Goal: Information Seeking & Learning: Check status

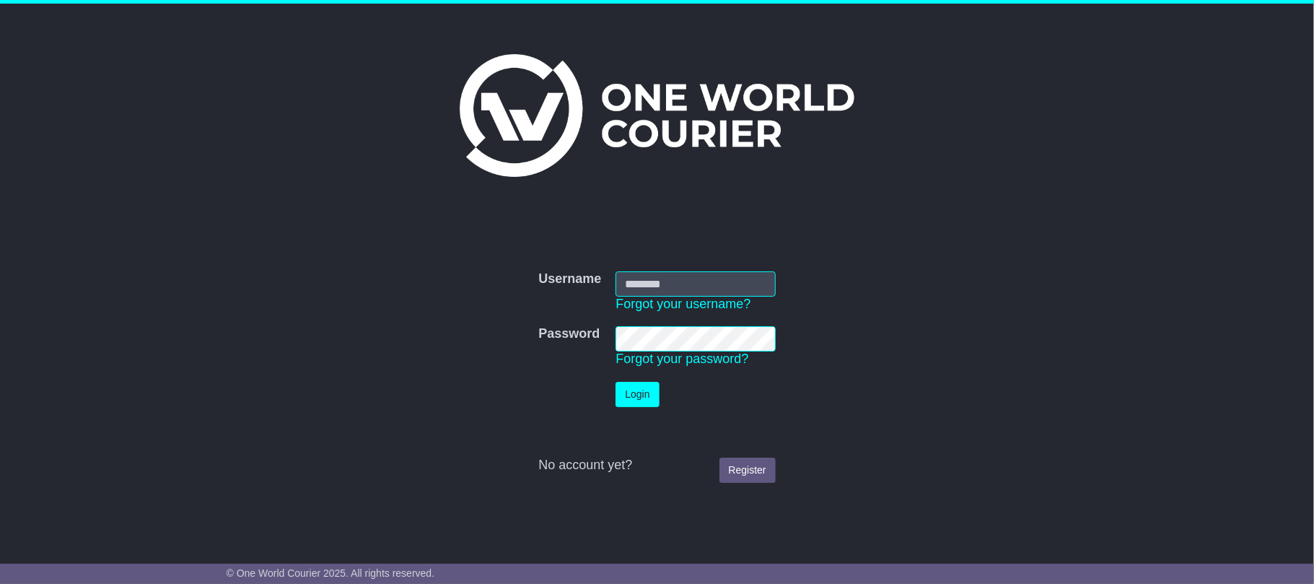
type input "**********"
click at [641, 393] on button "Login" at bounding box center [637, 394] width 43 height 25
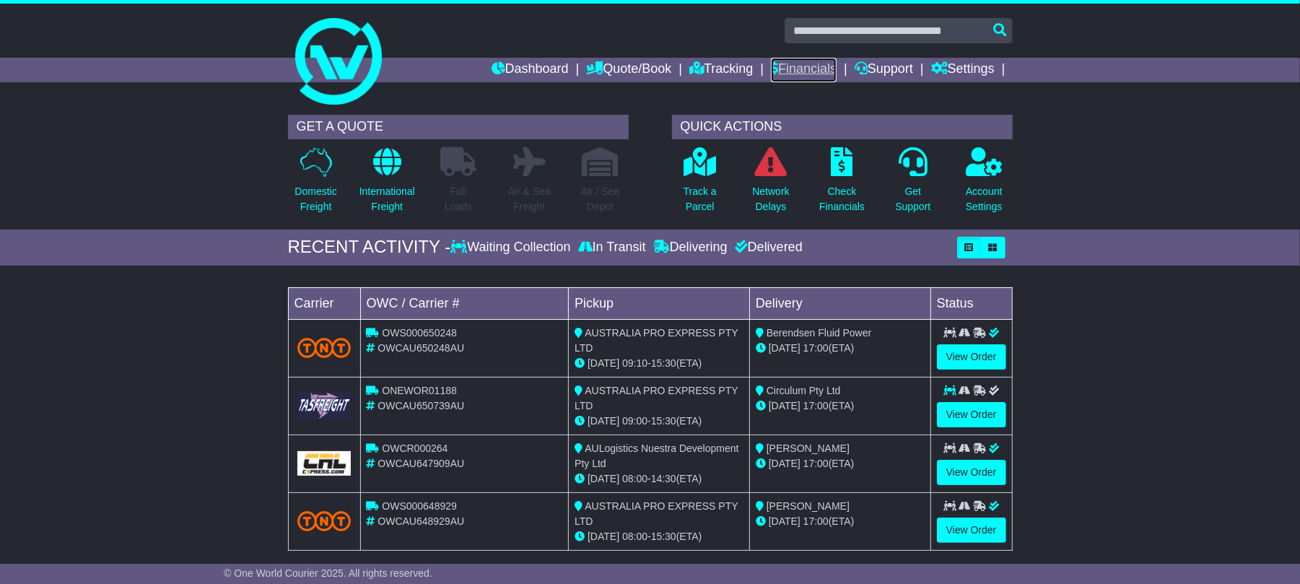
click at [829, 61] on link "Financials" at bounding box center [804, 70] width 66 height 25
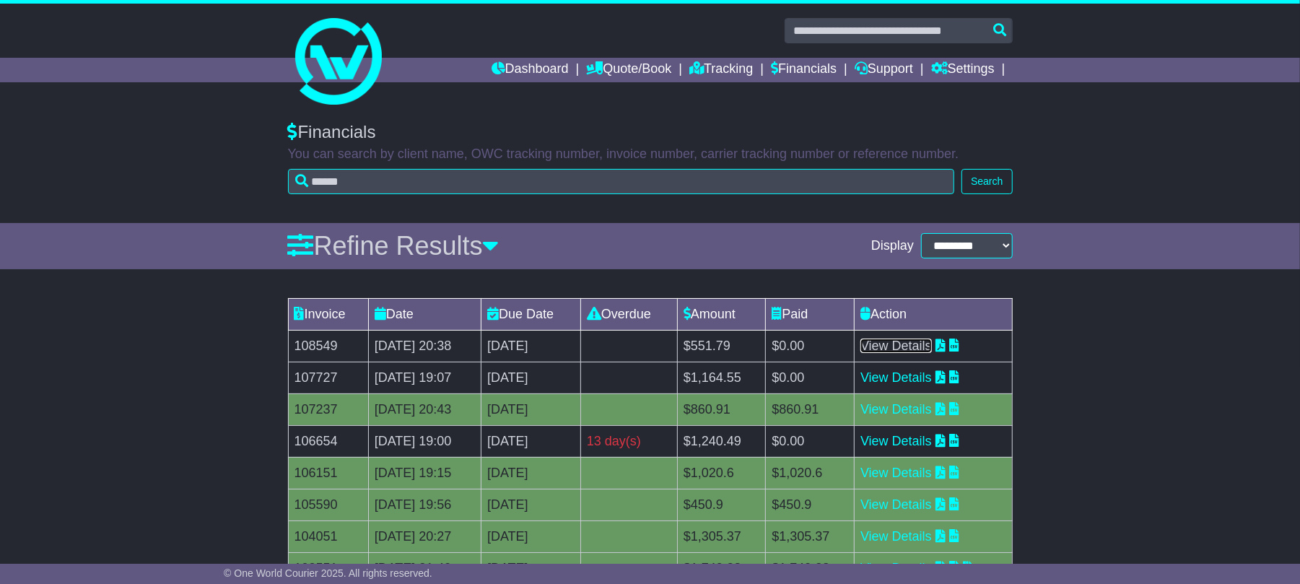
click at [924, 346] on link "View Details" at bounding box center [895, 346] width 71 height 14
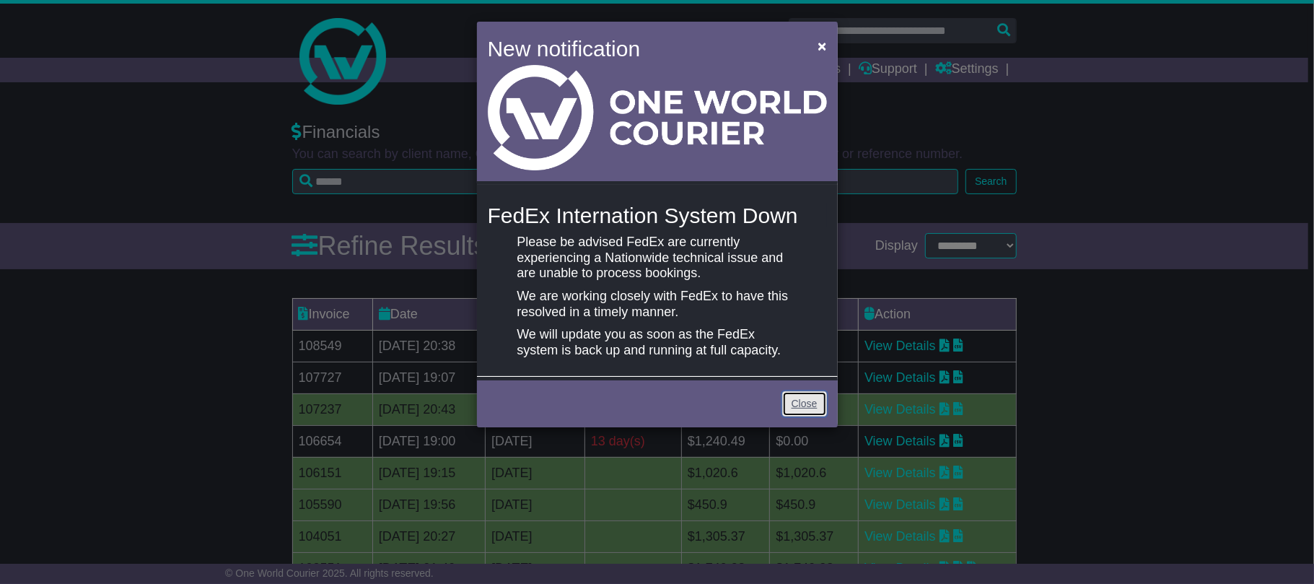
click at [798, 400] on link "Close" at bounding box center [804, 403] width 45 height 25
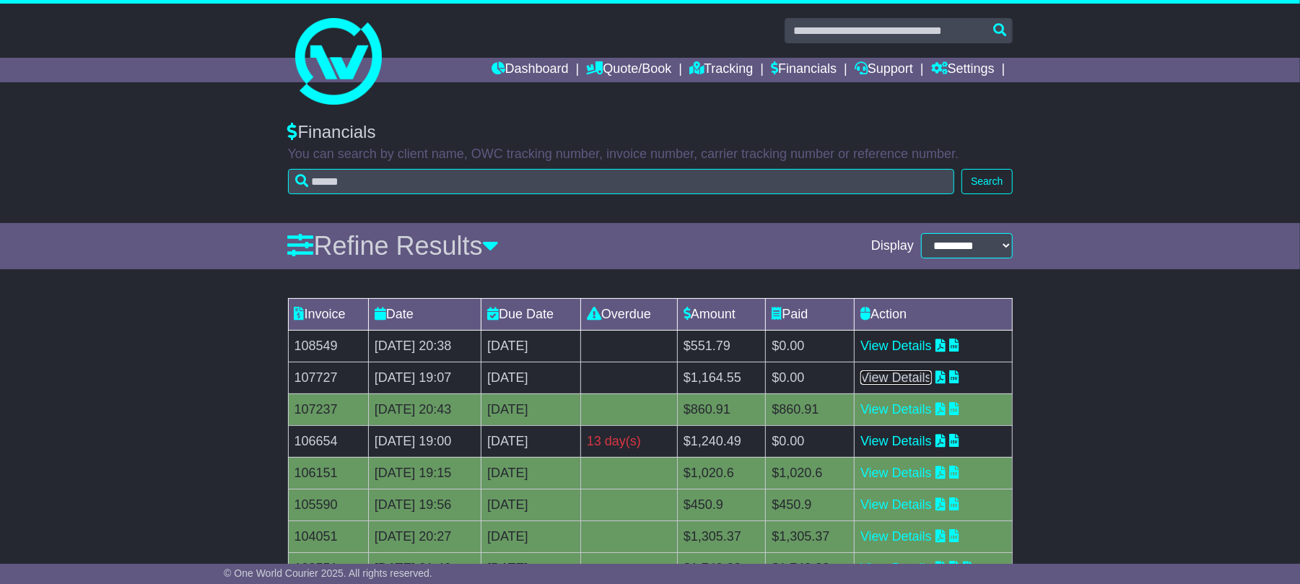
click at [916, 376] on link "View Details" at bounding box center [895, 377] width 71 height 14
click at [931, 378] on link "View Details" at bounding box center [895, 377] width 71 height 14
click at [1138, 450] on div "Invoice Date Due Date Overdue Amount Paid Action 108549 18 Sep 2025 20:38 2nd O…" at bounding box center [650, 481] width 1300 height 380
click at [932, 380] on link "View Details" at bounding box center [895, 377] width 71 height 14
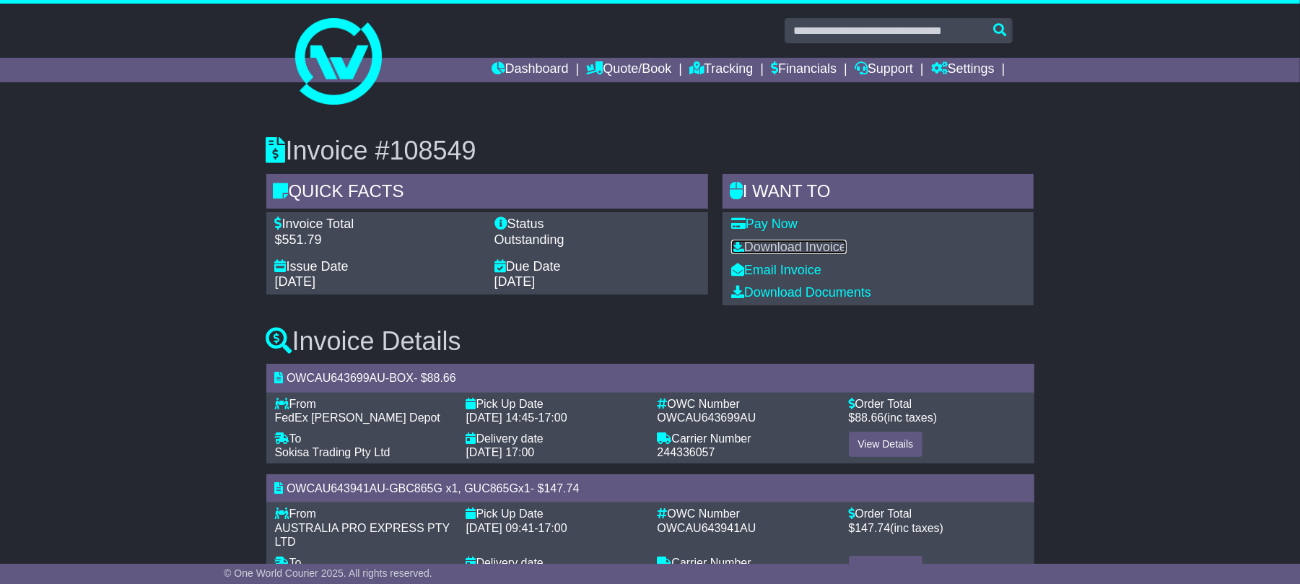
click at [819, 241] on link "Download Invoice" at bounding box center [788, 247] width 115 height 14
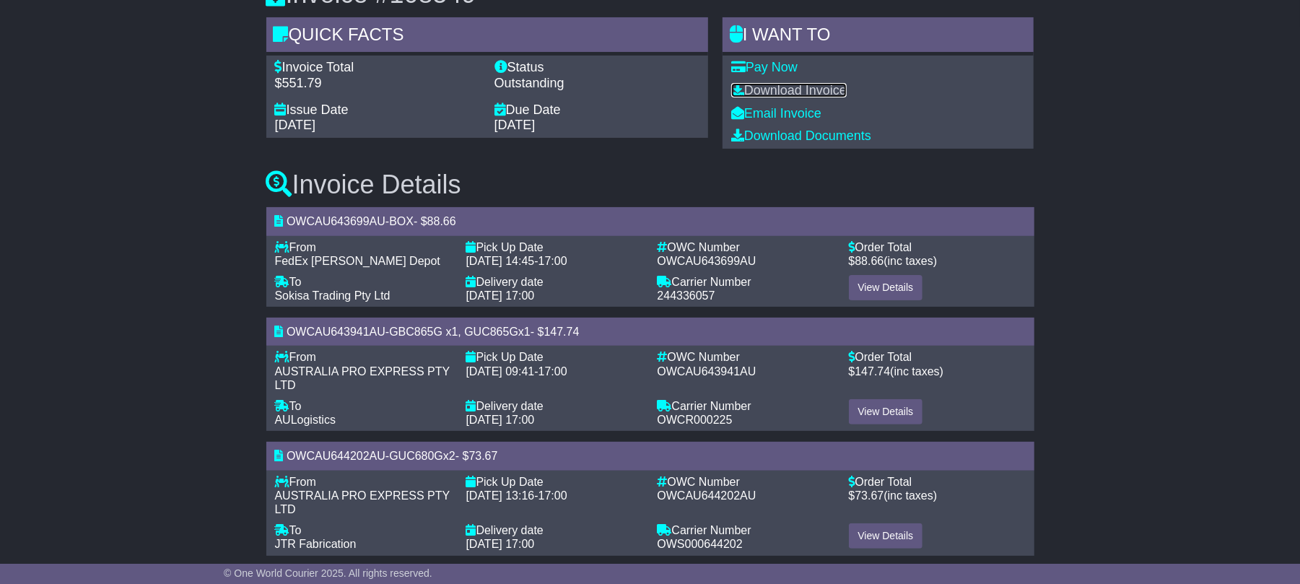
scroll to position [244, 0]
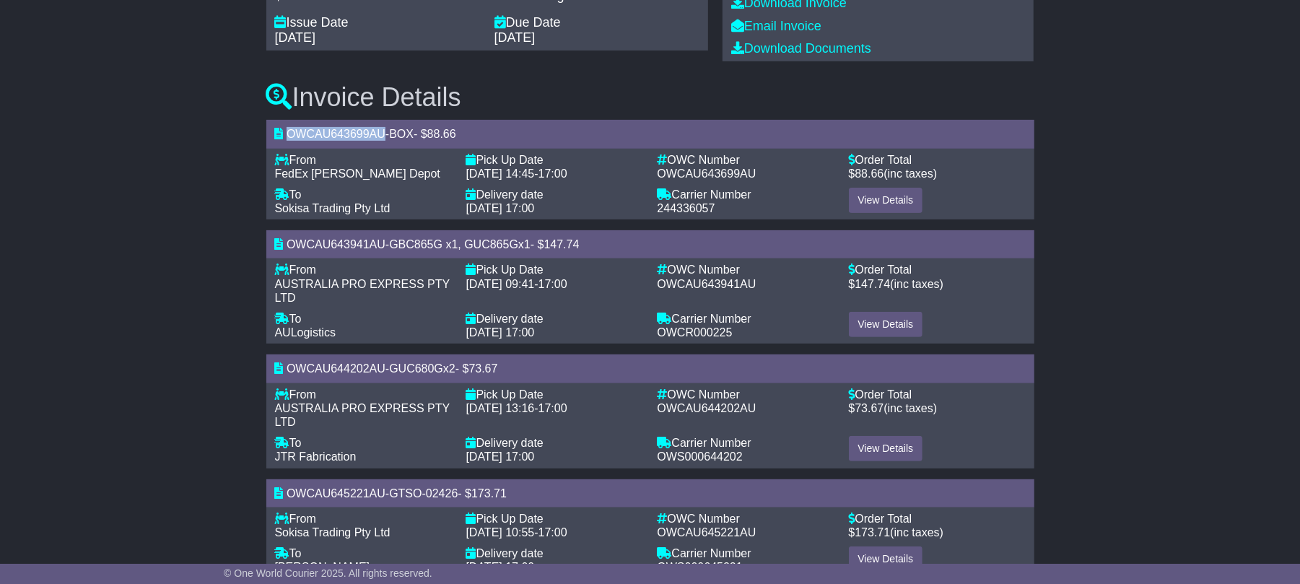
drag, startPoint x: 382, startPoint y: 133, endPoint x: 289, endPoint y: 128, distance: 92.5
click at [289, 128] on span "OWCAU643699AU" at bounding box center [336, 134] width 99 height 12
copy span "OWCAU643699AU"
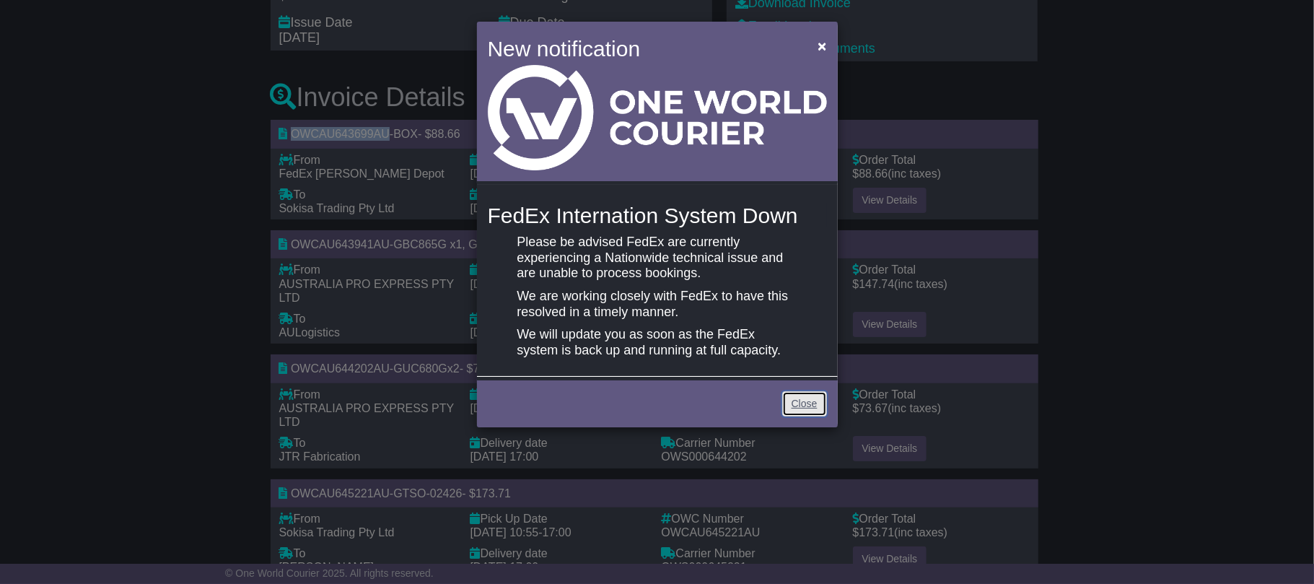
click at [820, 402] on link "Close" at bounding box center [804, 403] width 45 height 25
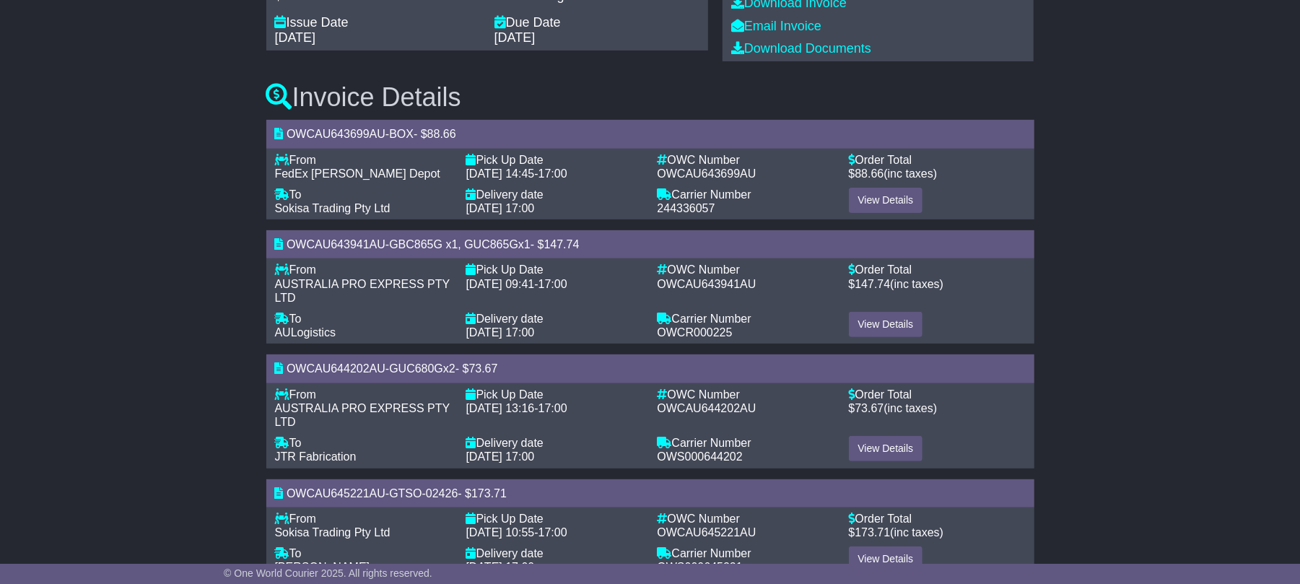
click at [152, 245] on div "Invoice #108549 Quick Facts Invoice Total $551.79 Status Outstanding Issue Date…" at bounding box center [650, 292] width 1300 height 857
drag, startPoint x: 382, startPoint y: 246, endPoint x: 310, endPoint y: 250, distance: 72.3
click at [310, 250] on span "OWCAU643941AU" at bounding box center [336, 244] width 99 height 12
click at [374, 243] on span "OWCAU643941AU" at bounding box center [336, 244] width 99 height 12
drag, startPoint x: 388, startPoint y: 244, endPoint x: 287, endPoint y: 246, distance: 101.1
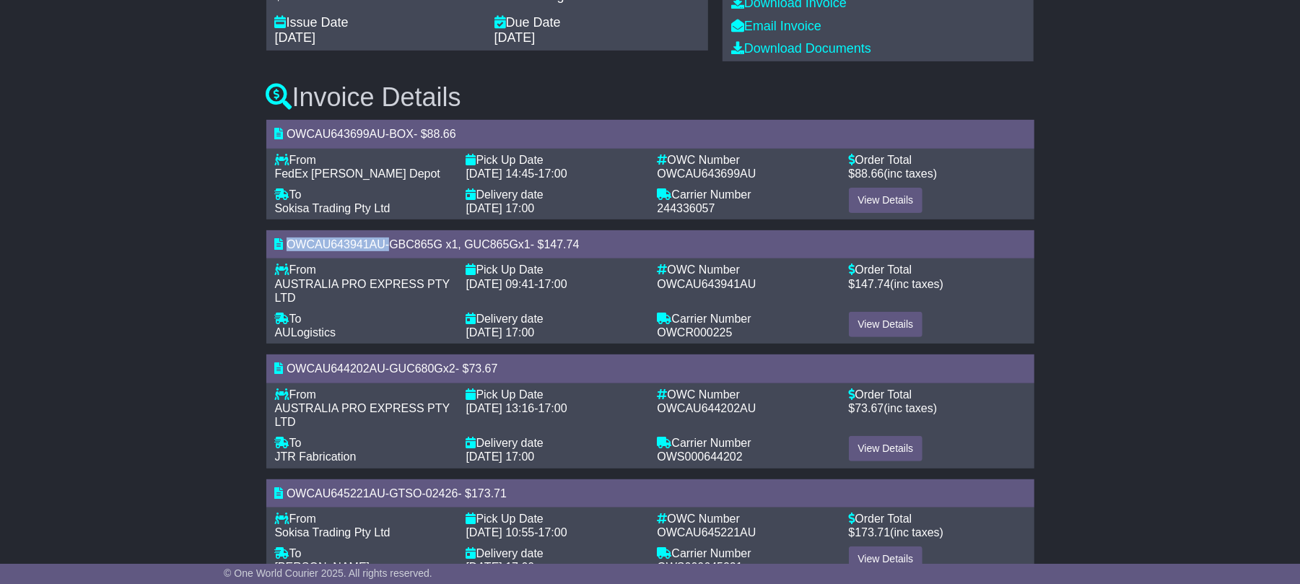
click at [287, 246] on div "OWCAU643941AU - GBC865G x1, GUC865Gx1 - $ 147.74" at bounding box center [650, 244] width 768 height 28
copy div "OWCAU643941AU"
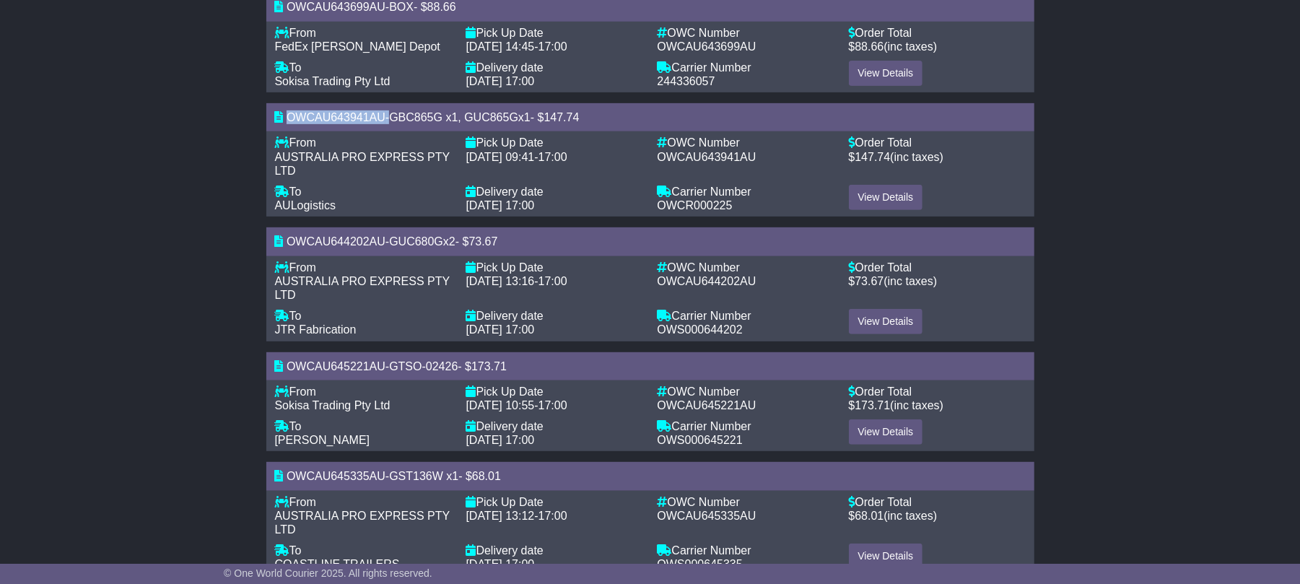
scroll to position [406, 0]
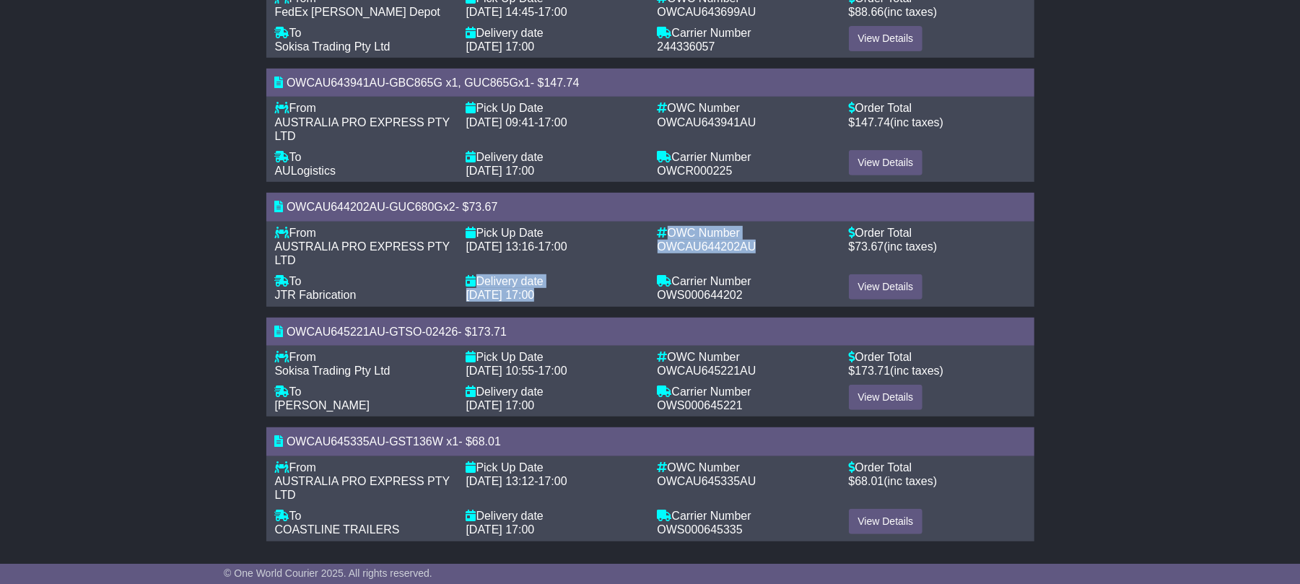
drag, startPoint x: 755, startPoint y: 248, endPoint x: 644, endPoint y: 245, distance: 111.2
click at [644, 245] on div "From - AUSTRALIA PRO EXPRESS PTY LTD To - JTR Fabrication Pick Up Date - 09 Sep…" at bounding box center [650, 264] width 765 height 77
click at [634, 234] on div "Pick Up Date -" at bounding box center [554, 233] width 177 height 14
click at [751, 243] on span "OWCAU644202AU" at bounding box center [707, 246] width 99 height 12
drag, startPoint x: 658, startPoint y: 246, endPoint x: 758, endPoint y: 241, distance: 99.7
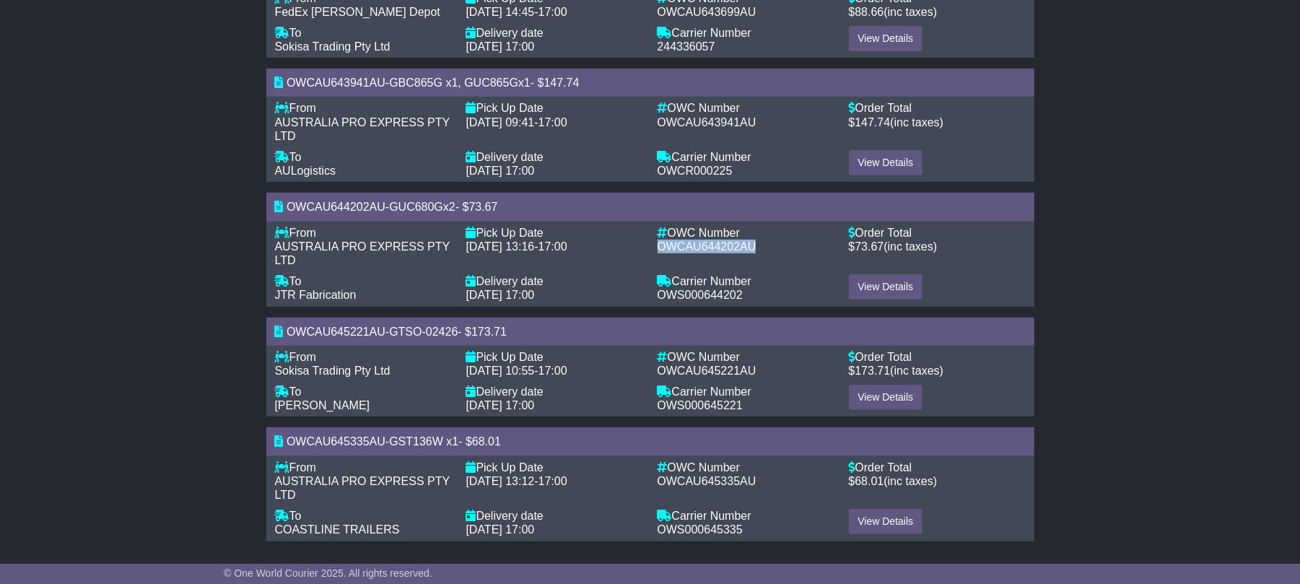
click at [758, 241] on div "OWCAU644202AU" at bounding box center [746, 247] width 177 height 14
copy span "OWCAU644202AU"
drag, startPoint x: 757, startPoint y: 370, endPoint x: 645, endPoint y: 370, distance: 111.9
click at [645, 370] on div "From - Sokisa Trading Pty Ltd To - Jeff Finister Pick Up Date - 11 Sep 2025 10:…" at bounding box center [650, 381] width 765 height 63
copy div "Delivery date - 15 Sep 2025 17:00 OWC Number - OWCAU645221AU"
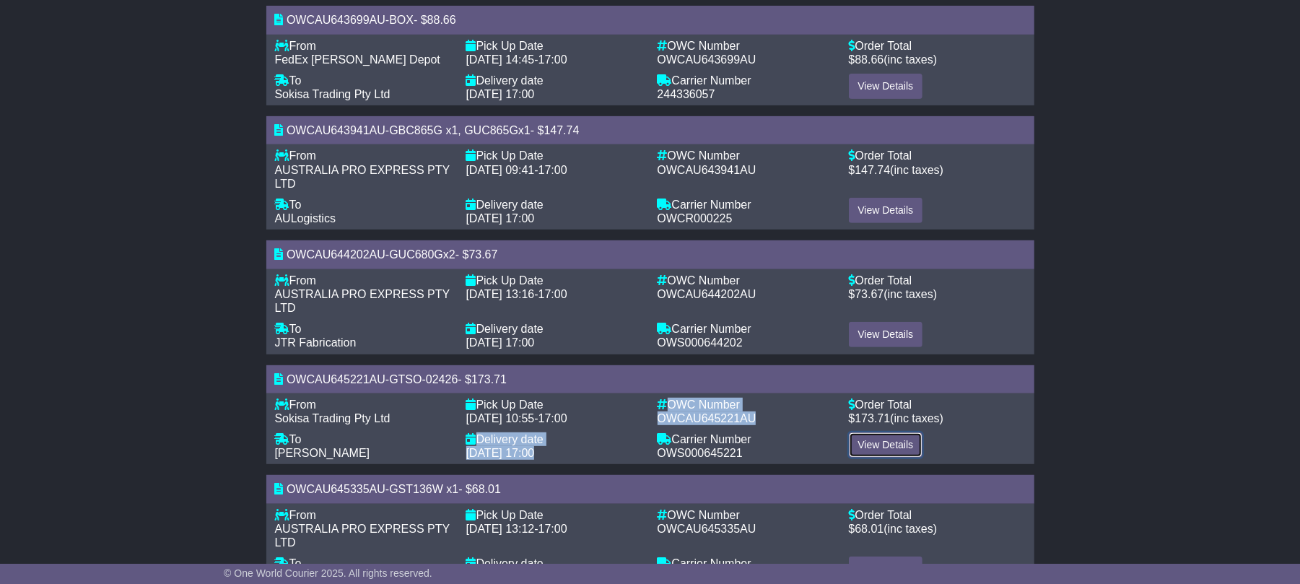
scroll to position [410, 0]
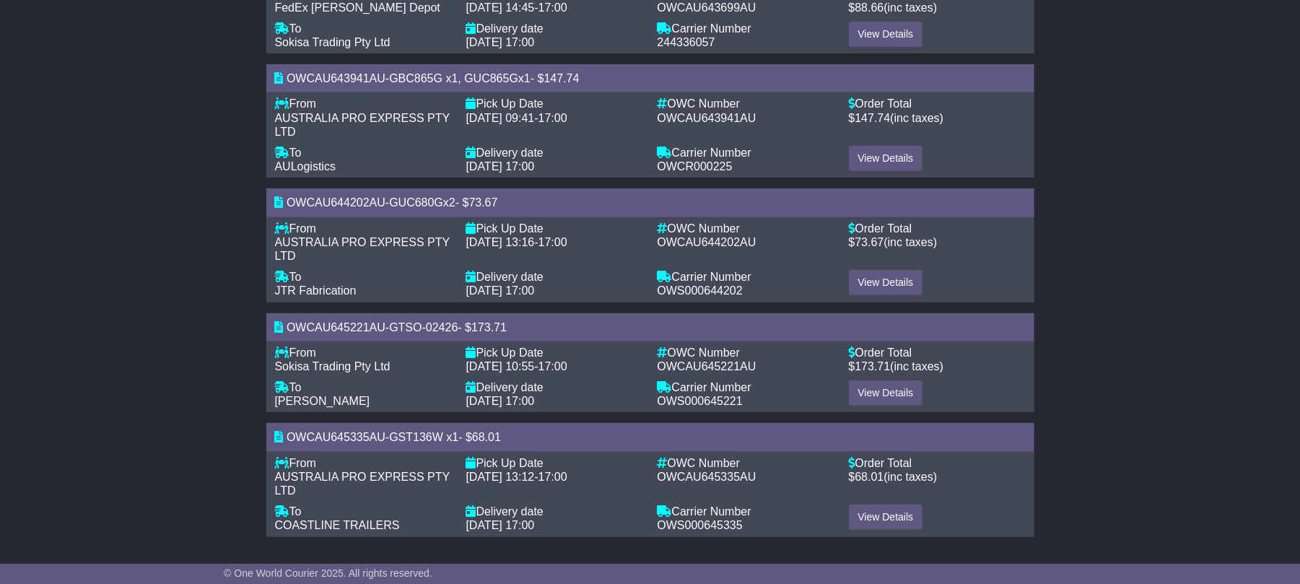
click at [1185, 427] on div "Invoice #108549 Quick Facts Invoice Total $551.79 Status Outstanding Issue Date…" at bounding box center [650, 126] width 1300 height 857
click at [1234, 423] on div "Invoice #108549 Quick Facts Invoice Total $551.79 Status Outstanding Issue Date…" at bounding box center [650, 126] width 1300 height 857
drag, startPoint x: 384, startPoint y: 437, endPoint x: 289, endPoint y: 428, distance: 95.7
click at [289, 428] on div "OWCAU645335AU - GST136W x1 - $ 68.01" at bounding box center [650, 437] width 768 height 28
copy span "OWCAU645335AU"
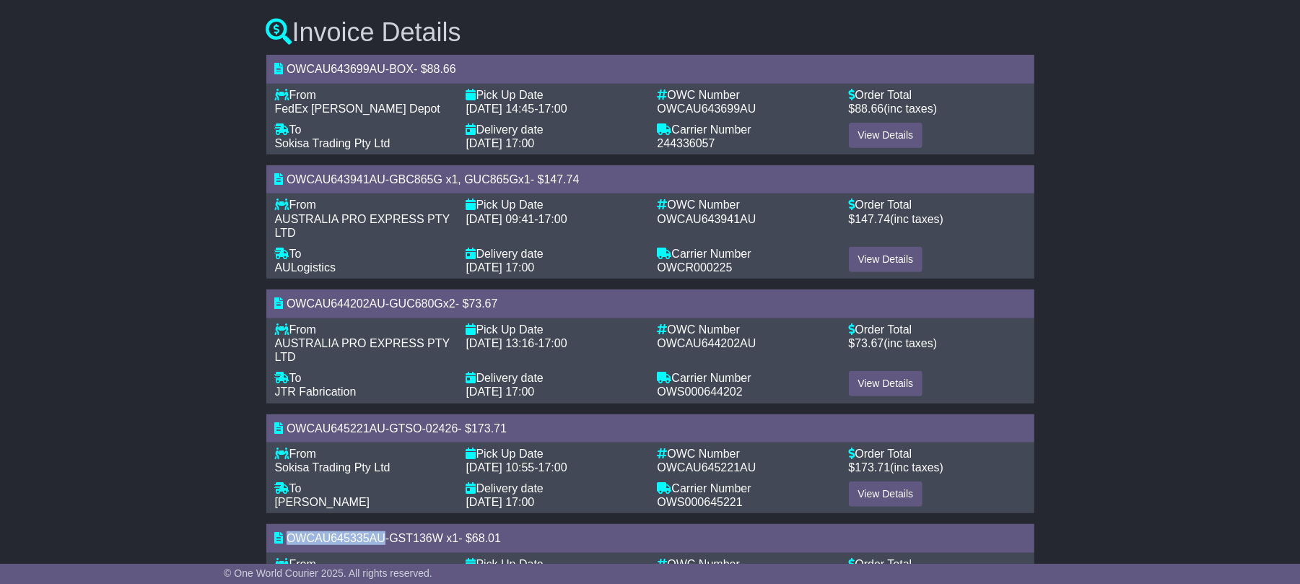
scroll to position [305, 0]
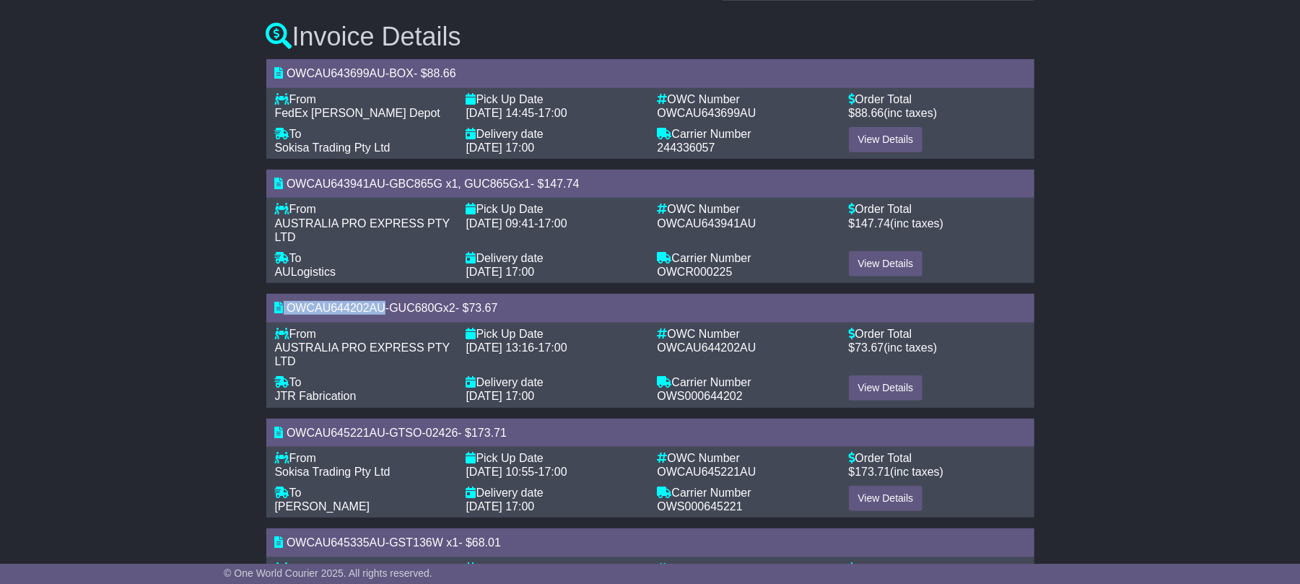
drag, startPoint x: 383, startPoint y: 312, endPoint x: 283, endPoint y: 304, distance: 99.9
click at [283, 304] on div "OWCAU644202AU - GUC680Gx2 - $ 73.67" at bounding box center [650, 308] width 768 height 28
copy div "OWCAU644202AU"
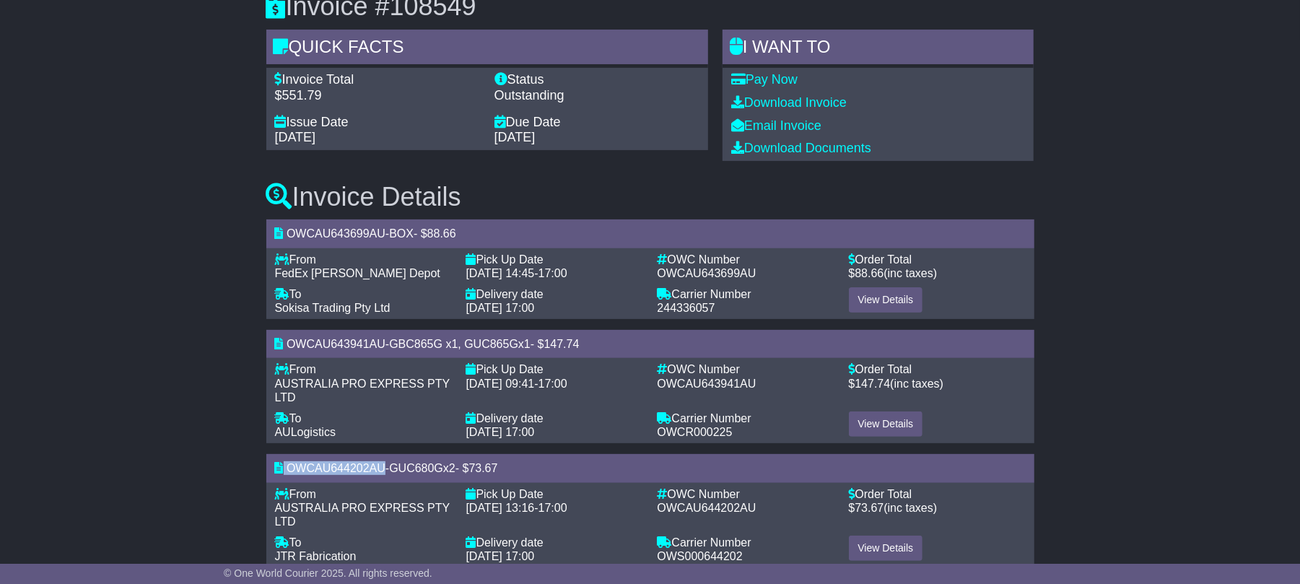
scroll to position [0, 0]
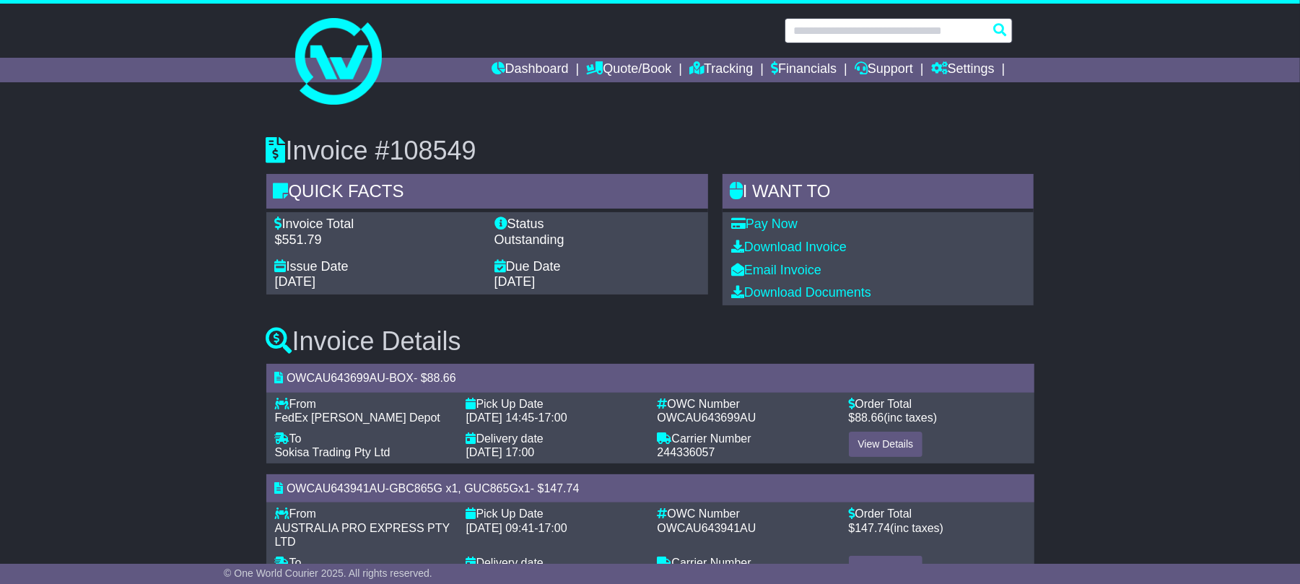
click at [835, 30] on input "text" at bounding box center [899, 30] width 228 height 25
paste input "**********"
type input "**********"
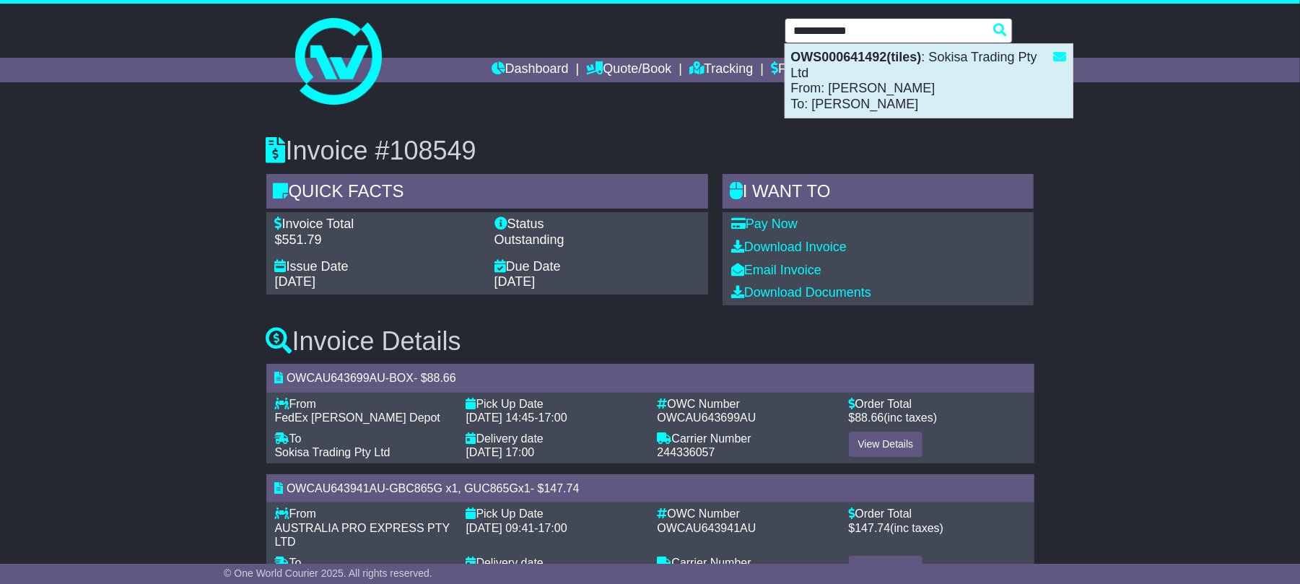
click at [852, 85] on div "OWS000641492(tiles) : Sokisa Trading Pty Ltd From: Sam Zohar To: John Wesche" at bounding box center [928, 81] width 287 height 74
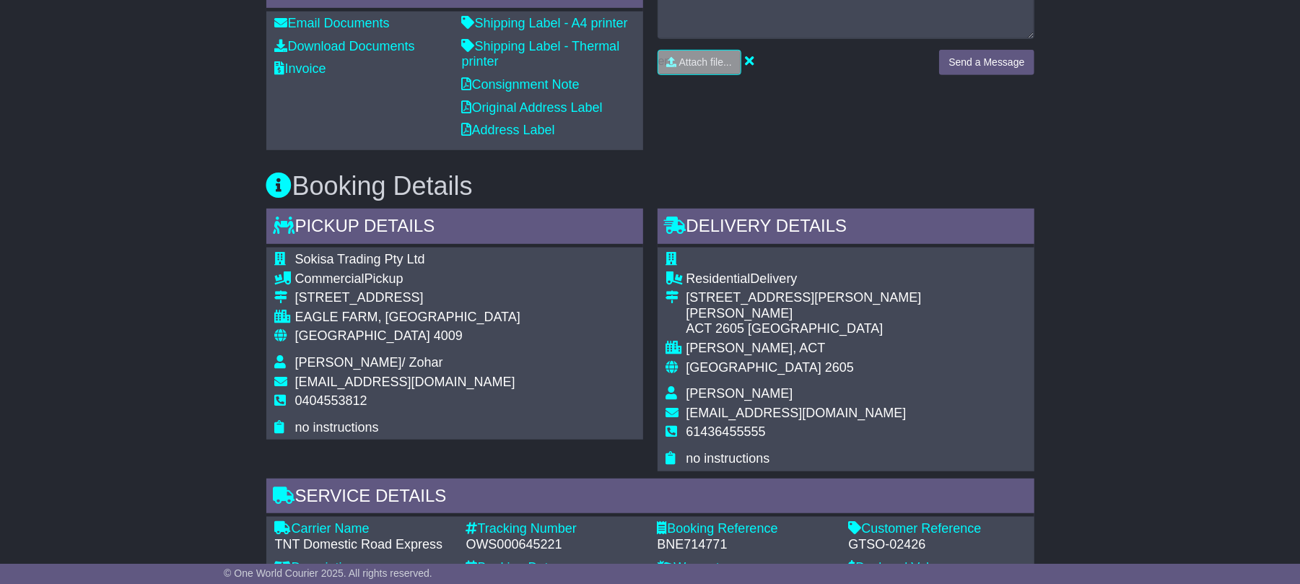
scroll to position [269, 0]
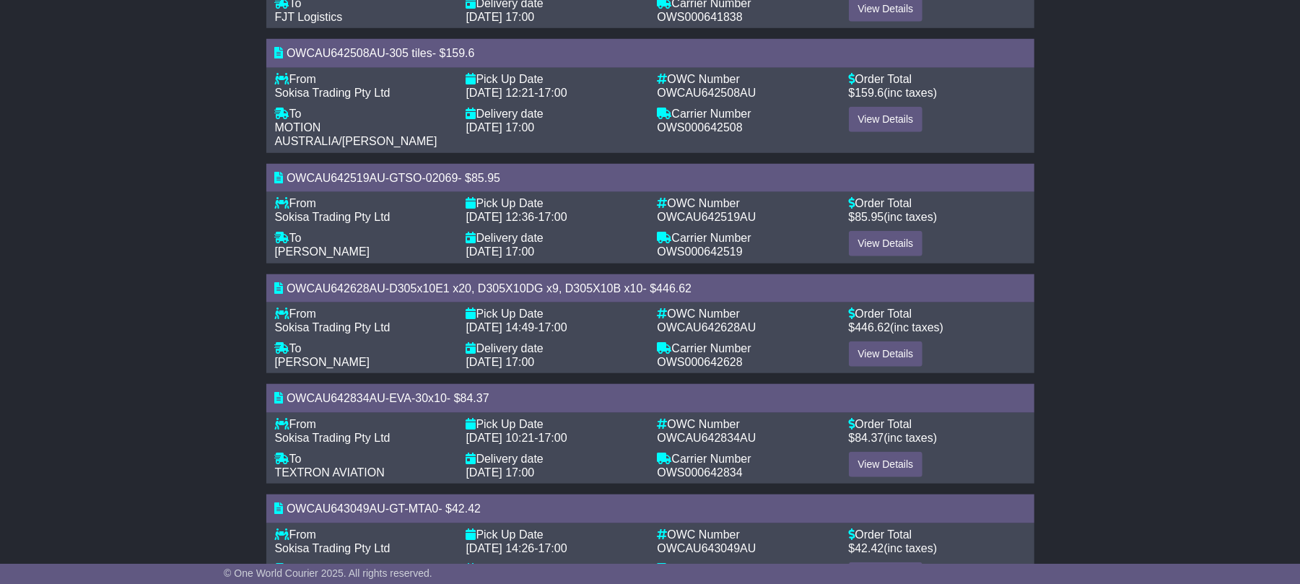
scroll to position [852, 0]
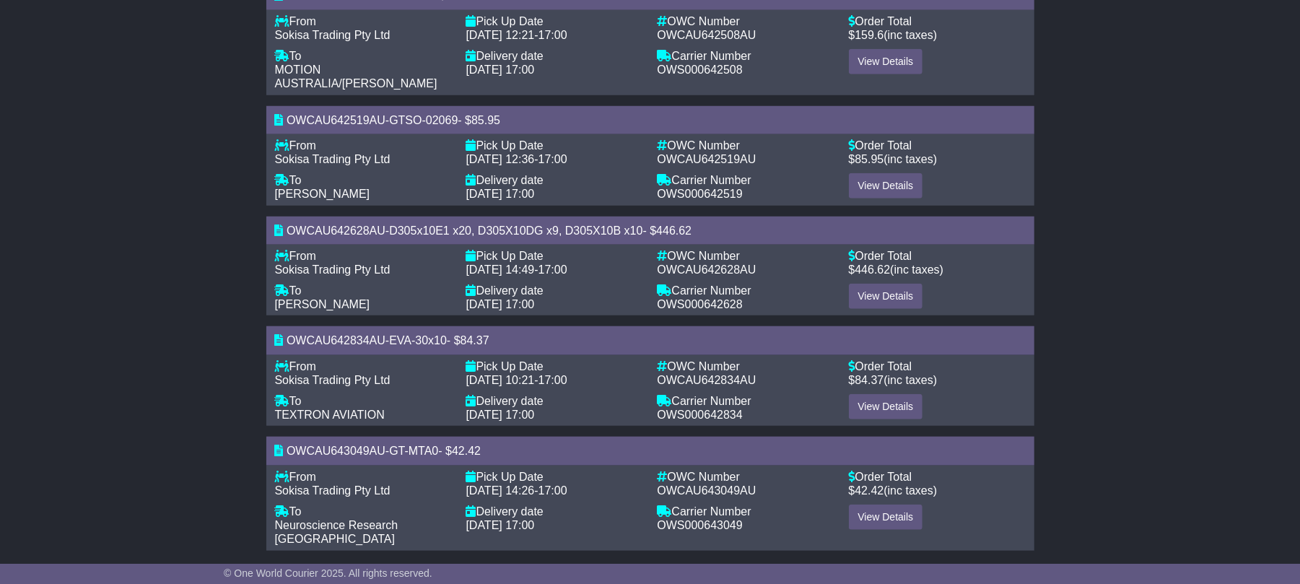
drag, startPoint x: 1308, startPoint y: 196, endPoint x: 1314, endPoint y: 609, distance: 412.9
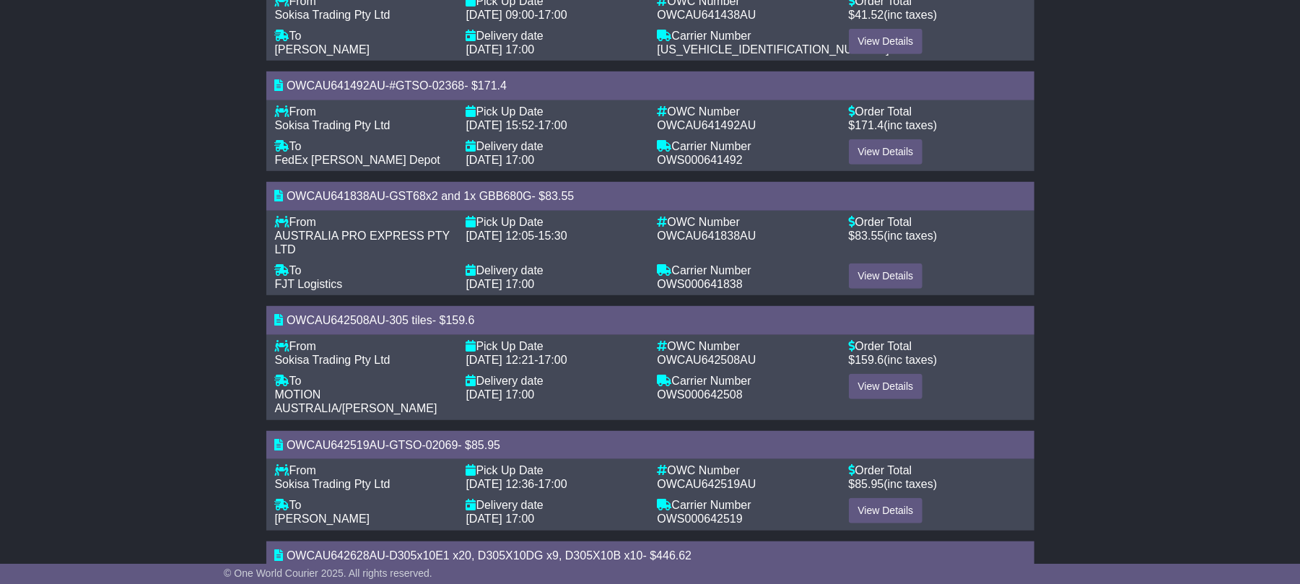
scroll to position [525, 0]
drag, startPoint x: 385, startPoint y: 195, endPoint x: 289, endPoint y: 195, distance: 96.7
click at [289, 195] on div "OWCAU641838AU - GST68x2 and 1x GBB680G - $ 83.55" at bounding box center [650, 197] width 768 height 28
copy span "OWCAU641838AU"
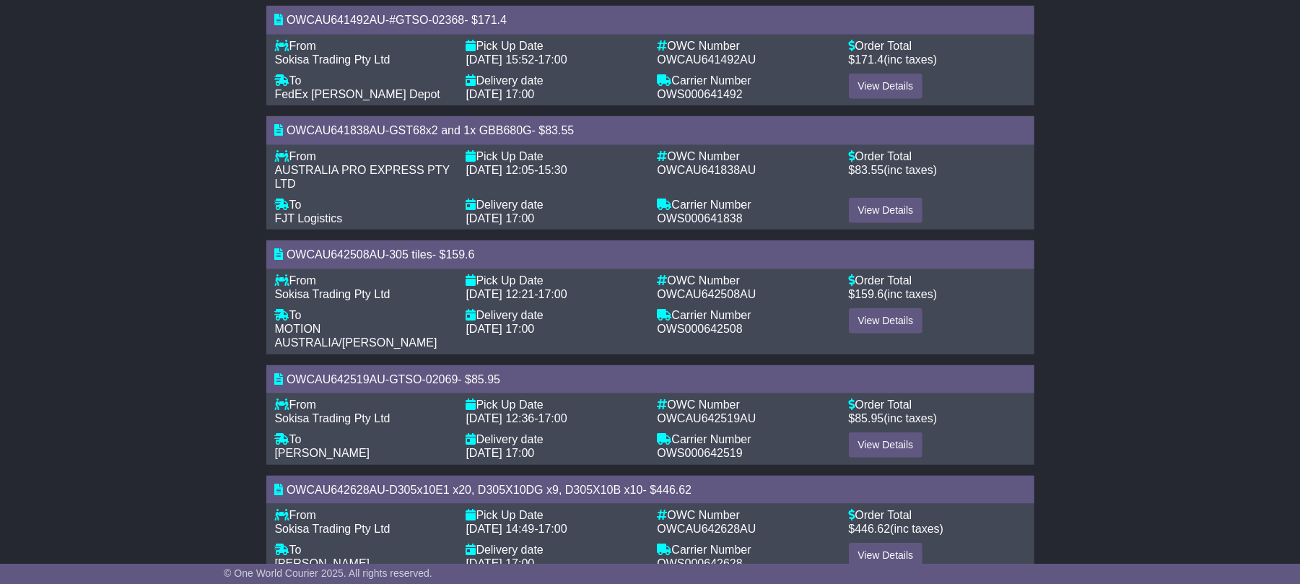
click at [1161, 385] on div "Invoice #107727 Quick Facts Invoice Total $1164.55 Status Outstanding Issue Dat…" at bounding box center [650, 171] width 1300 height 1313
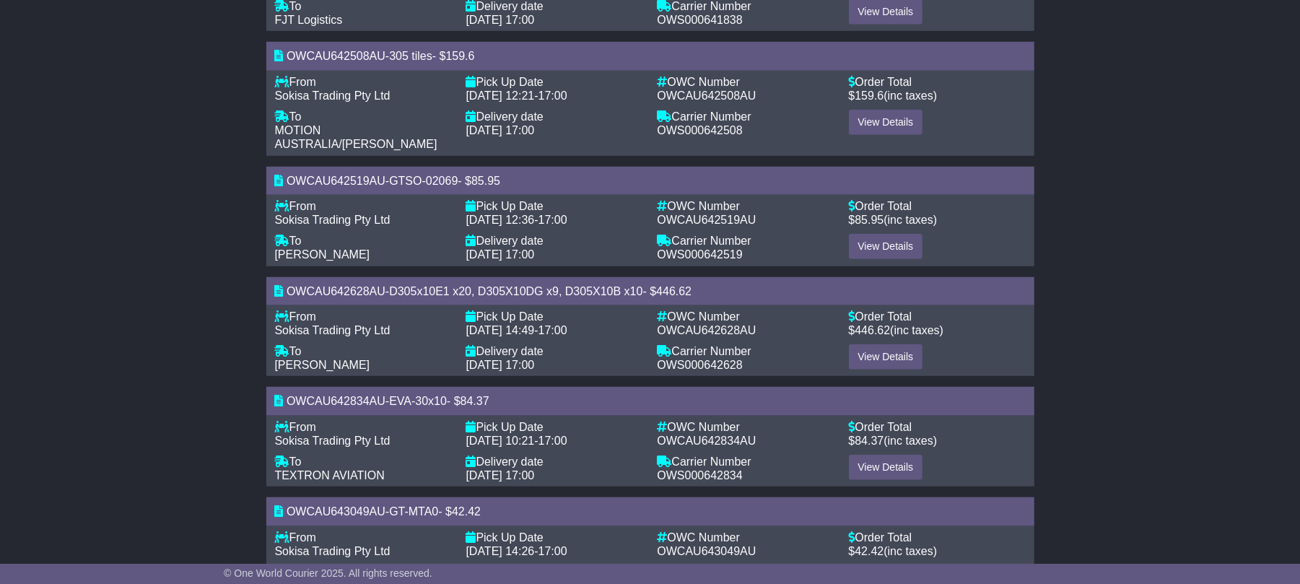
scroll to position [794, 0]
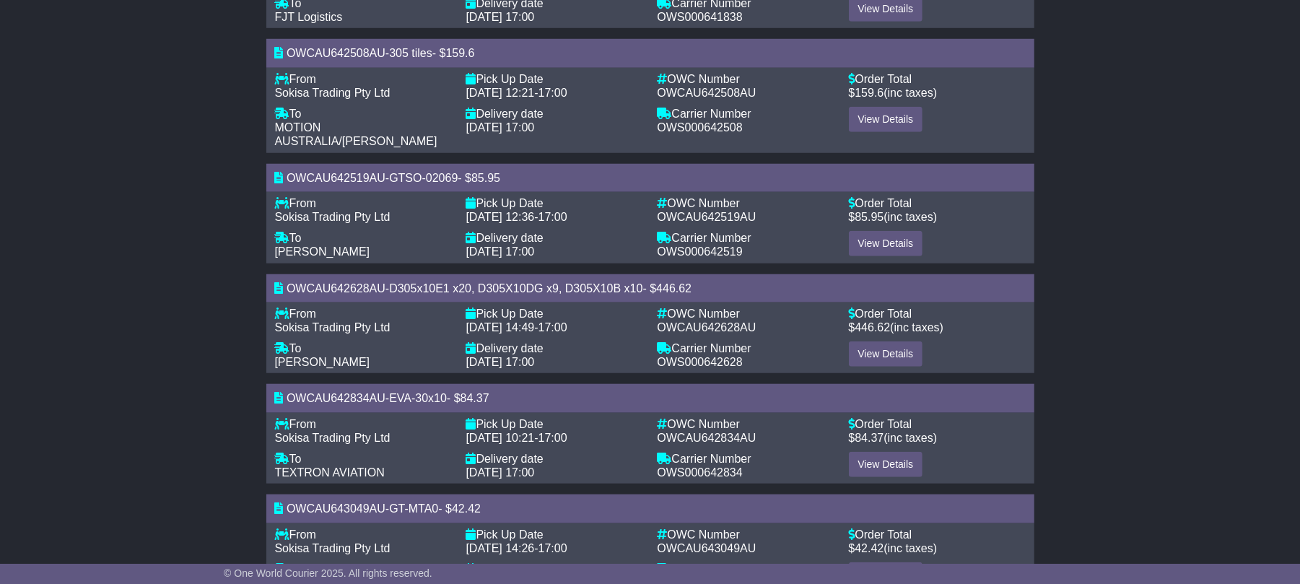
click at [354, 250] on div "[PERSON_NAME]" at bounding box center [363, 252] width 177 height 14
drag, startPoint x: 354, startPoint y: 250, endPoint x: 287, endPoint y: 247, distance: 66.5
click at [287, 247] on div "[PERSON_NAME]" at bounding box center [363, 252] width 177 height 14
click at [281, 247] on span "[PERSON_NAME]" at bounding box center [322, 251] width 95 height 12
drag, startPoint x: 266, startPoint y: 252, endPoint x: 290, endPoint y: 254, distance: 23.9
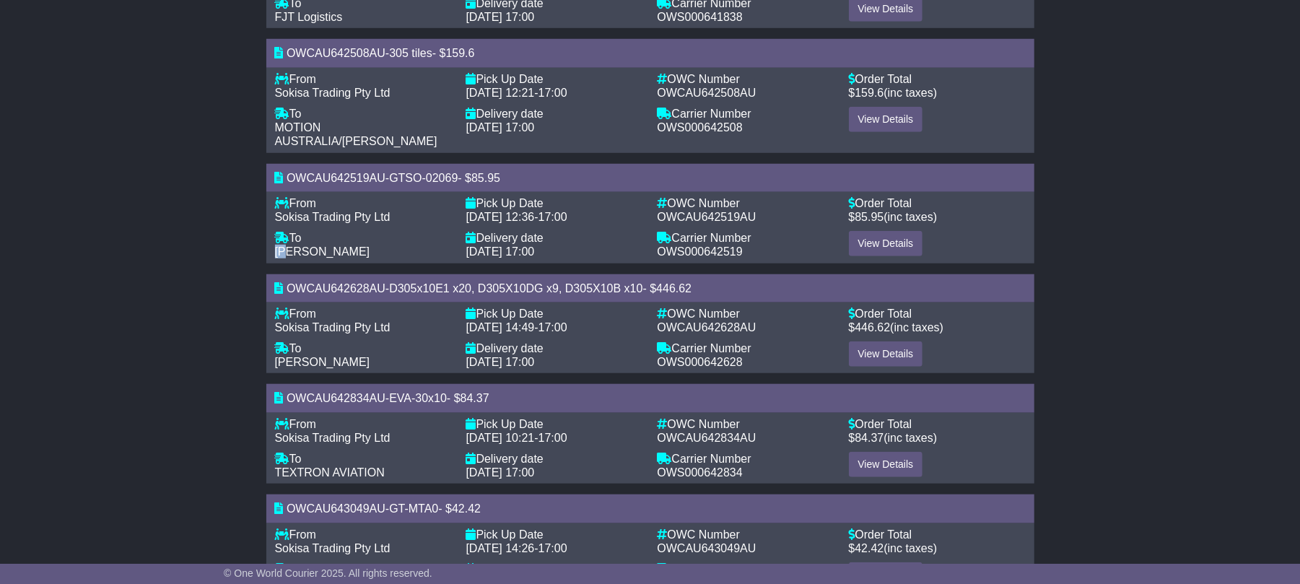
click at [290, 254] on div "From - Sokisa Trading Pty Ltd To - Andrew Suitor Pick Up Date - 04 Sep 2025 12:…" at bounding box center [650, 227] width 768 height 71
drag, startPoint x: 347, startPoint y: 250, endPoint x: 277, endPoint y: 240, distance: 70.6
click at [277, 240] on div "To - Andrew Suitor" at bounding box center [363, 244] width 191 height 27
copy div "To - Andrew Suitor"
click at [318, 206] on div "From -" at bounding box center [363, 203] width 177 height 14
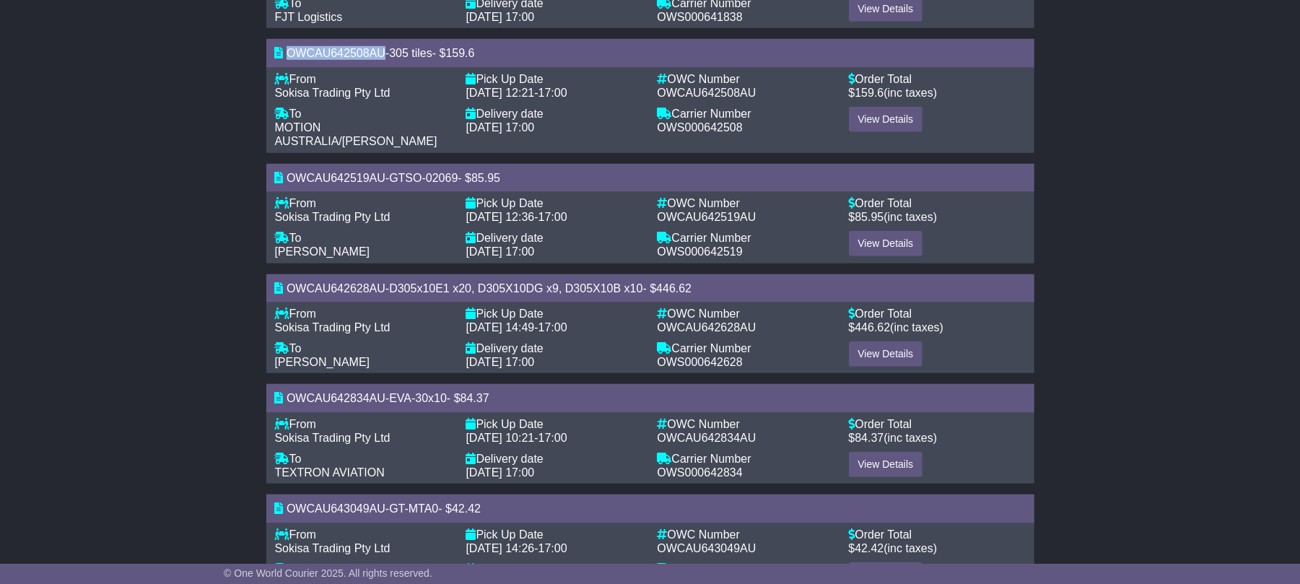
drag, startPoint x: 384, startPoint y: 51, endPoint x: 287, endPoint y: 51, distance: 97.4
click at [287, 51] on span "OWCAU642508AU" at bounding box center [336, 53] width 99 height 12
copy span "OWCAU642508AU"
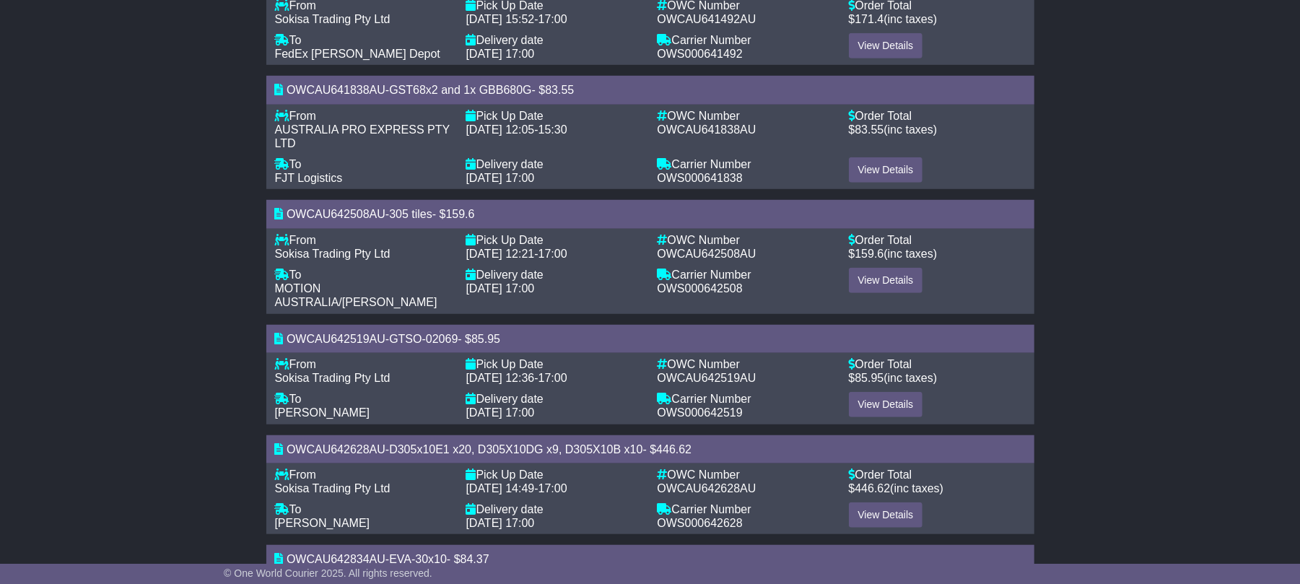
scroll to position [625, 0]
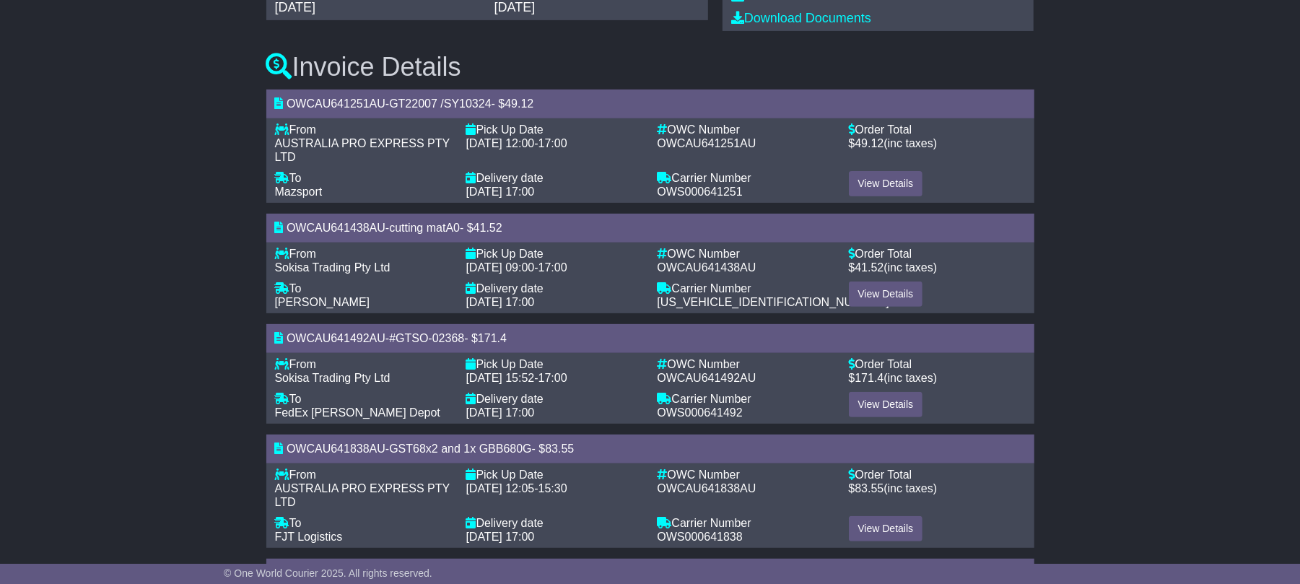
scroll to position [218, 0]
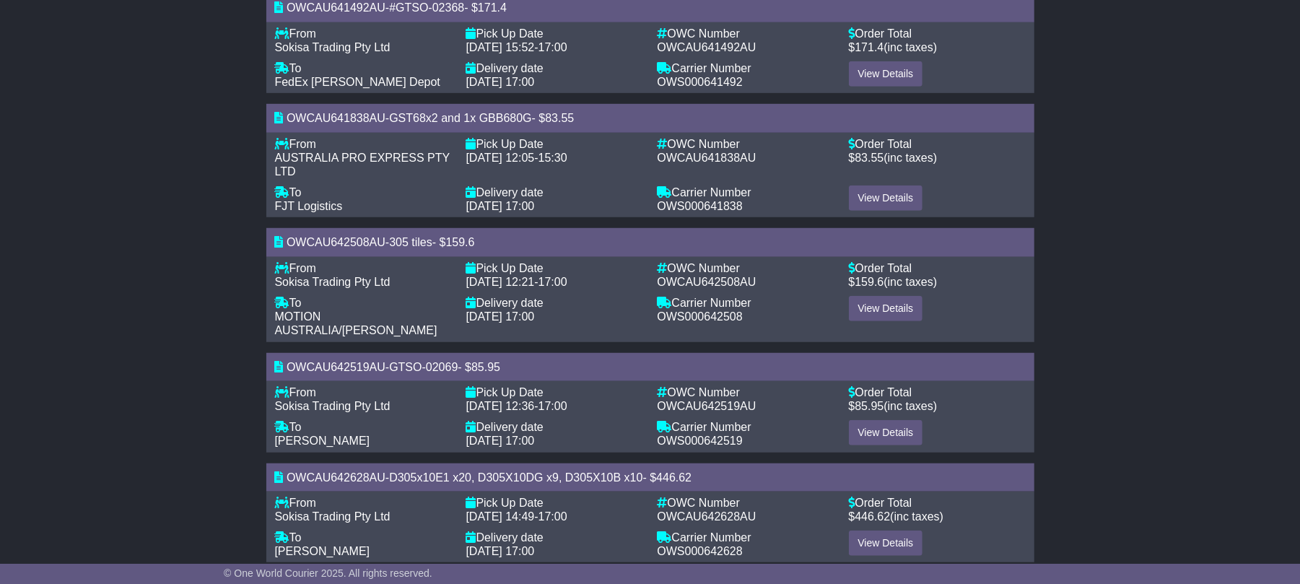
scroll to position [558, 0]
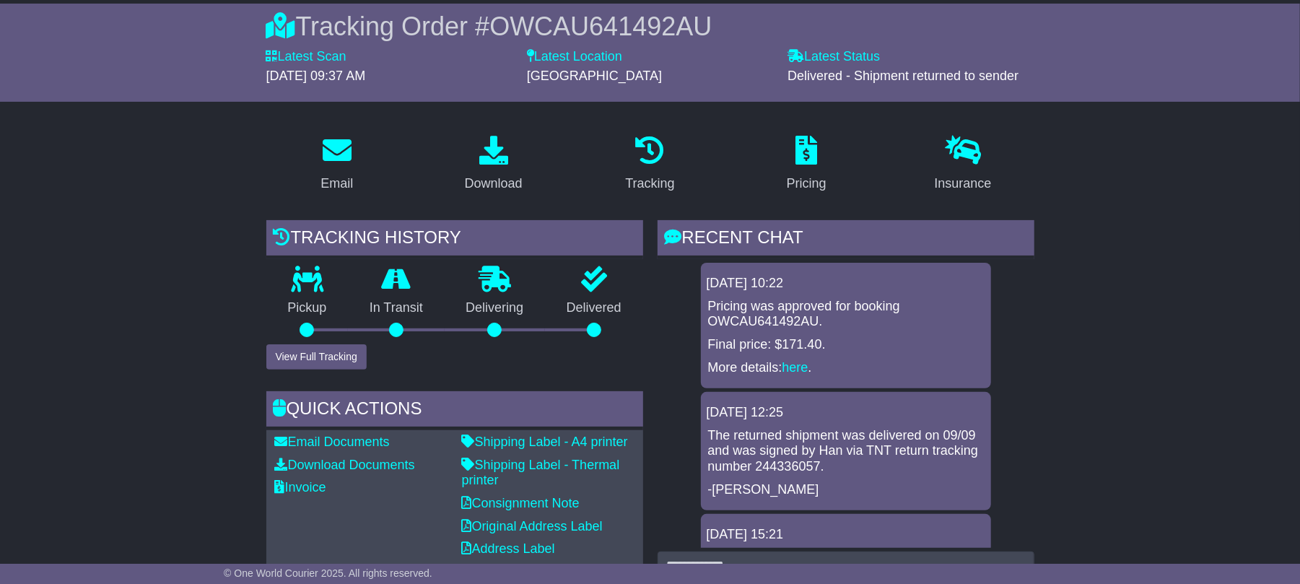
scroll to position [202, 0]
